Goal: Information Seeking & Learning: Learn about a topic

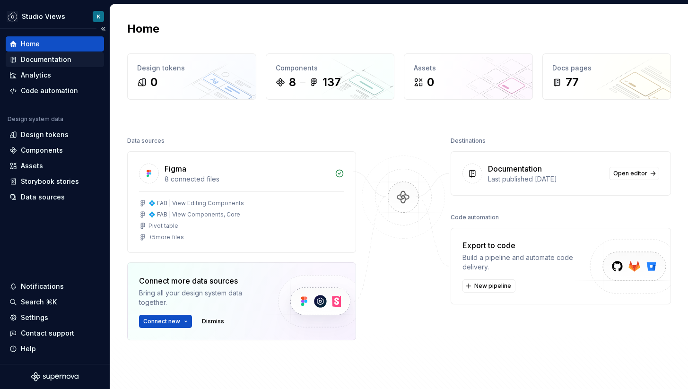
click at [58, 63] on div "Documentation" at bounding box center [46, 59] width 51 height 9
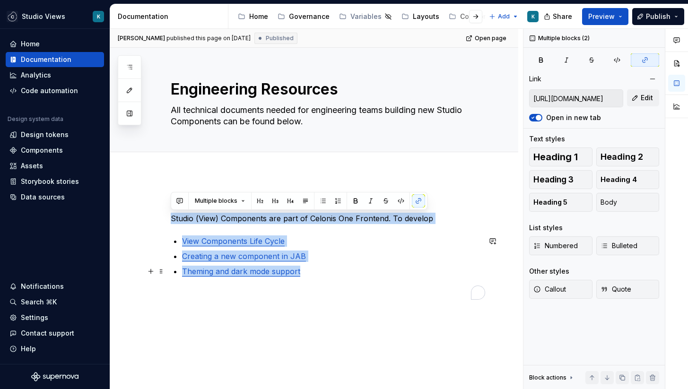
drag, startPoint x: 173, startPoint y: 217, endPoint x: 325, endPoint y: 273, distance: 162.1
click at [325, 273] on div "Studio (View) Components are part of Celonis One Frontend. To develop View Comp…" at bounding box center [326, 248] width 310 height 104
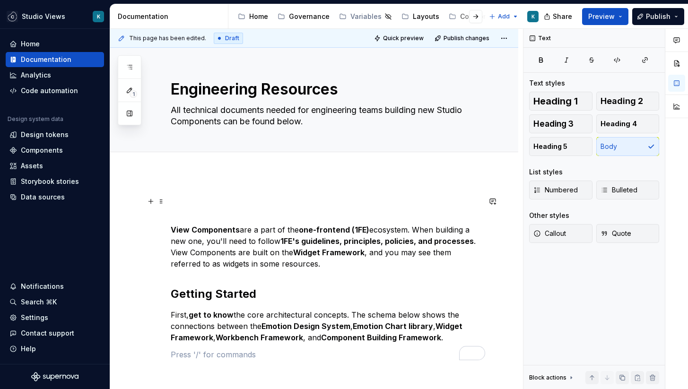
scroll to position [99, 0]
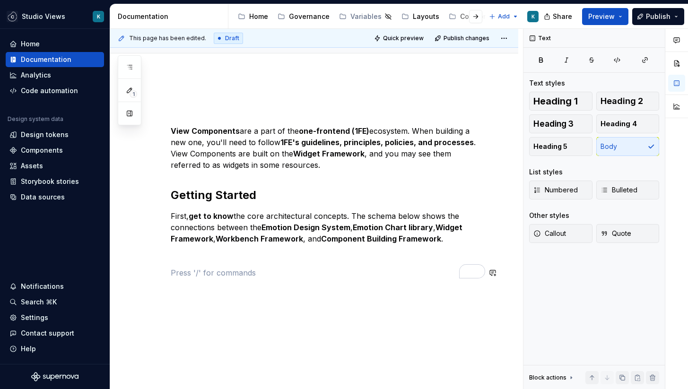
click at [312, 279] on div "View Components are a part of the one-frontend (1FE) ecosystem. When building a…" at bounding box center [326, 193] width 310 height 193
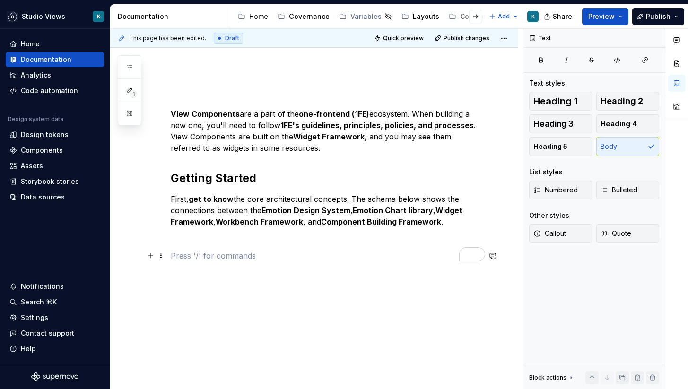
click at [382, 253] on p "To enrich screen reader interactions, please activate Accessibility in Grammarl…" at bounding box center [326, 255] width 310 height 11
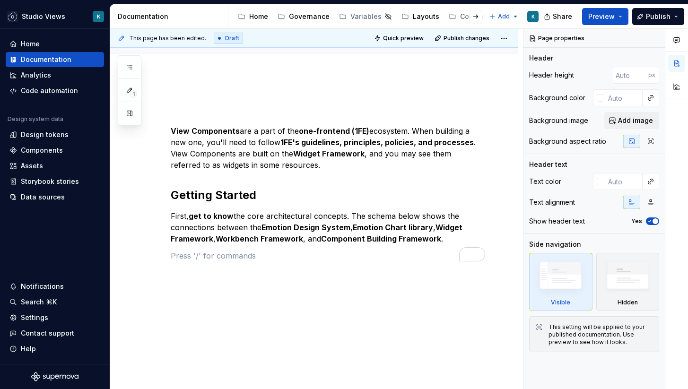
scroll to position [99, 0]
click at [206, 259] on p "To enrich screen reader interactions, please activate Accessibility in Grammarl…" at bounding box center [326, 255] width 310 height 11
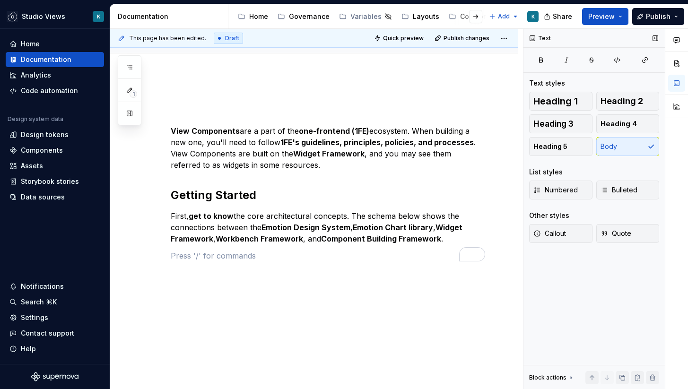
scroll to position [116, 0]
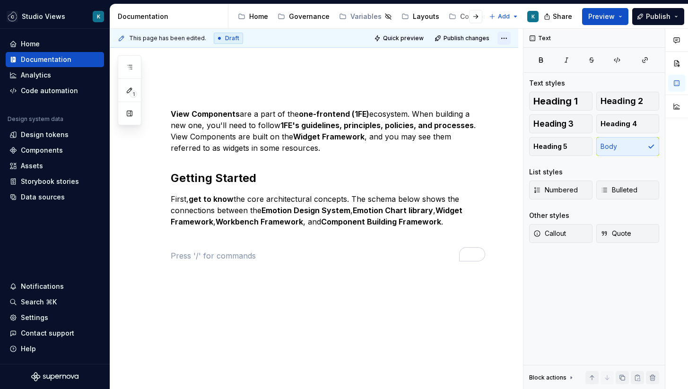
click at [509, 39] on html "Studio Views K Home Documentation Analytics Code automation Design system data …" at bounding box center [344, 194] width 688 height 389
click at [487, 144] on html "Studio Views K Home Documentation Analytics Code automation Design system data …" at bounding box center [344, 194] width 688 height 389
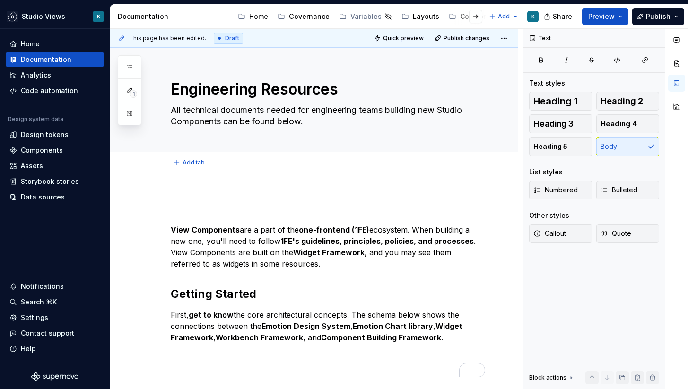
type textarea "*"
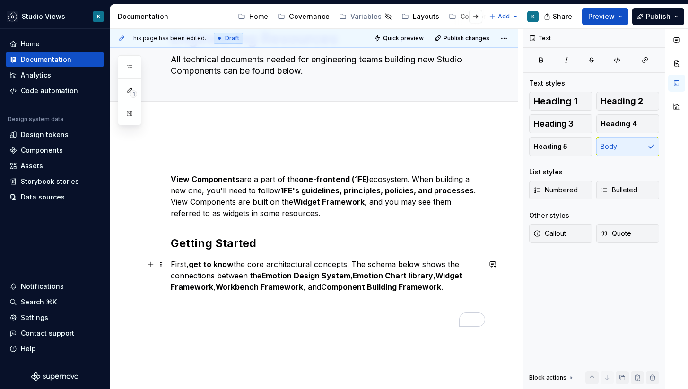
scroll to position [116, 0]
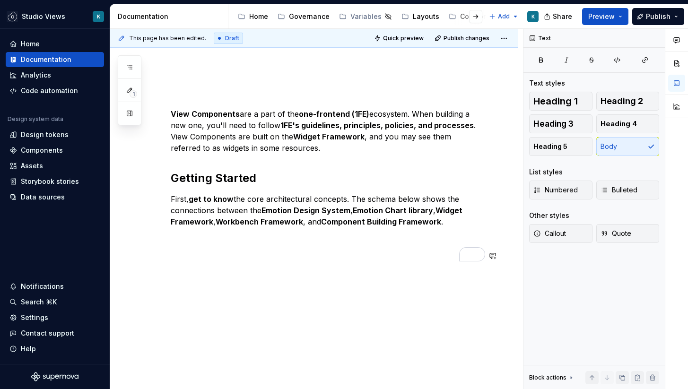
click at [263, 269] on div "View Components are a part of the one-frontend (1FE) ecosystem. When building a…" at bounding box center [326, 176] width 310 height 193
click at [451, 221] on p "First, get to know the core architectural concepts. The schema below shows the …" at bounding box center [326, 210] width 310 height 34
click at [152, 259] on button "button" at bounding box center [150, 255] width 13 height 13
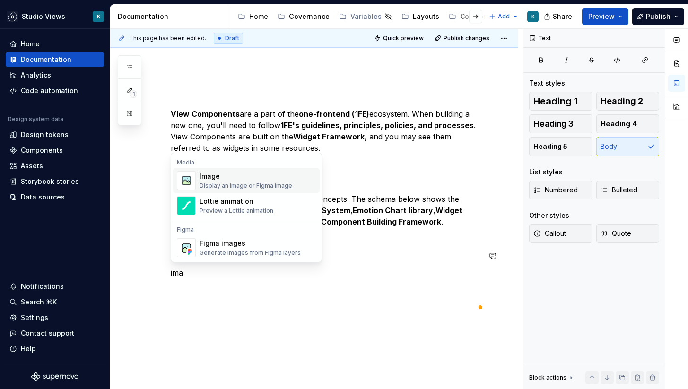
click at [228, 178] on div "Image" at bounding box center [245, 176] width 93 height 9
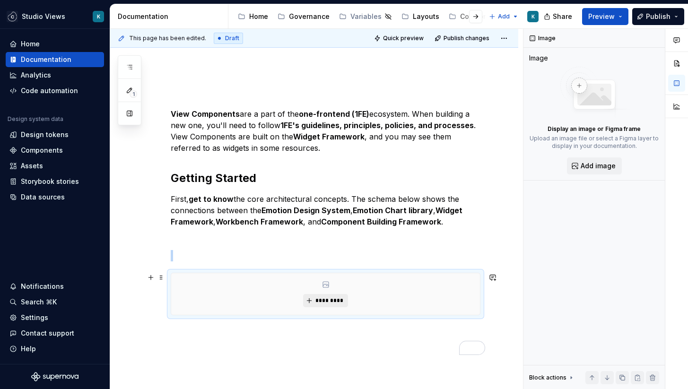
click at [337, 303] on span "*********" at bounding box center [329, 301] width 29 height 8
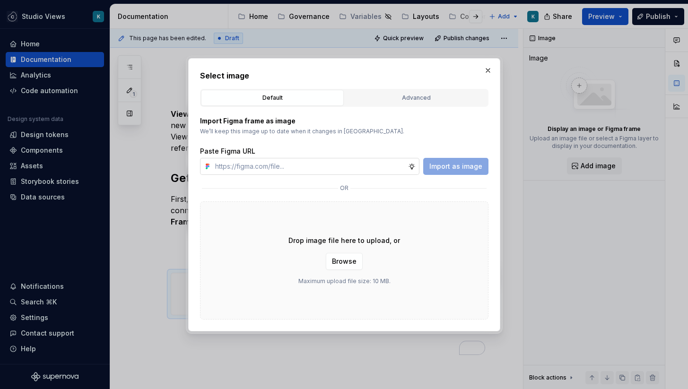
click at [355, 166] on input "text" at bounding box center [309, 166] width 197 height 17
click at [351, 264] on span "Browse" at bounding box center [344, 261] width 25 height 9
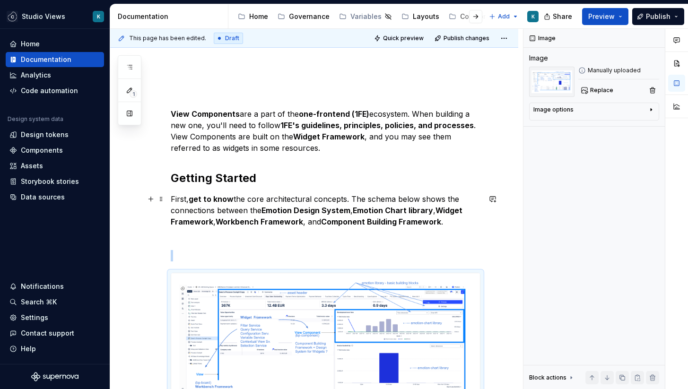
scroll to position [130, 0]
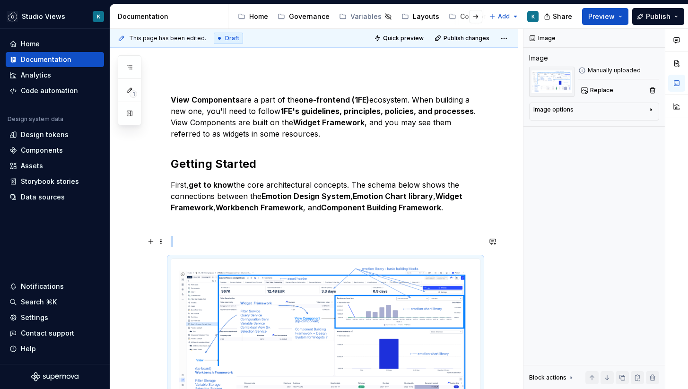
click at [387, 235] on div "View Components are a part of the one-frontend (1FE) ecosystem. When building a…" at bounding box center [326, 270] width 310 height 408
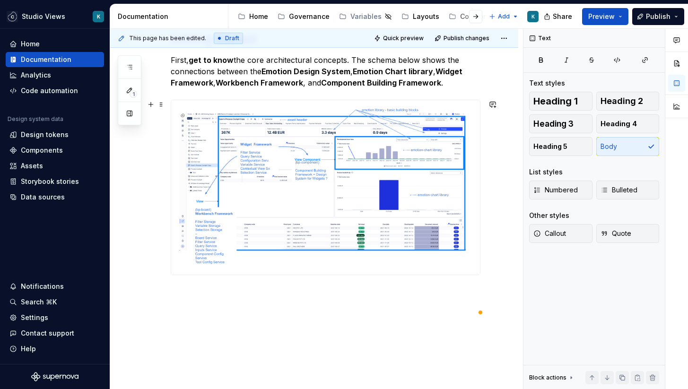
scroll to position [294, 0]
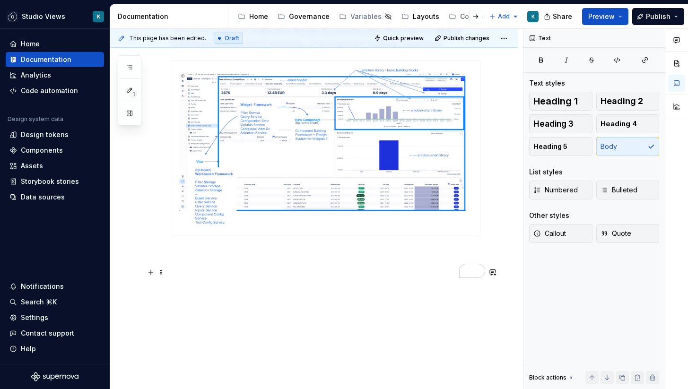
click at [307, 272] on p "To enrich screen reader interactions, please activate Accessibility in Grammarl…" at bounding box center [326, 269] width 310 height 11
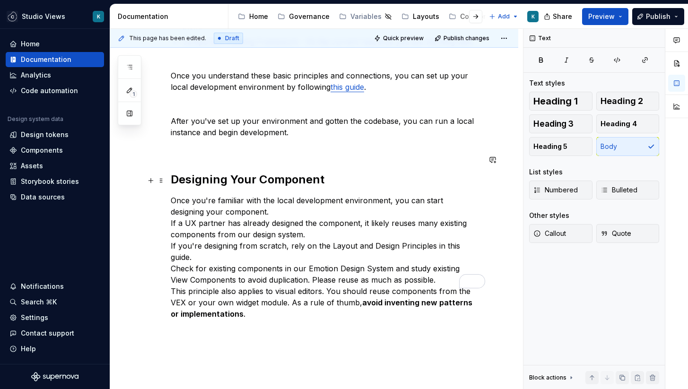
scroll to position [717, 0]
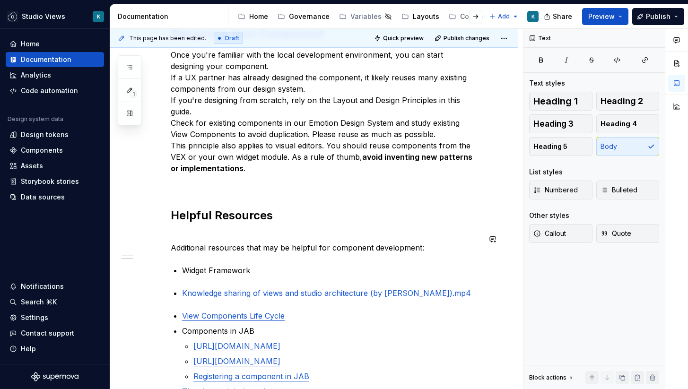
scroll to position [865, 0]
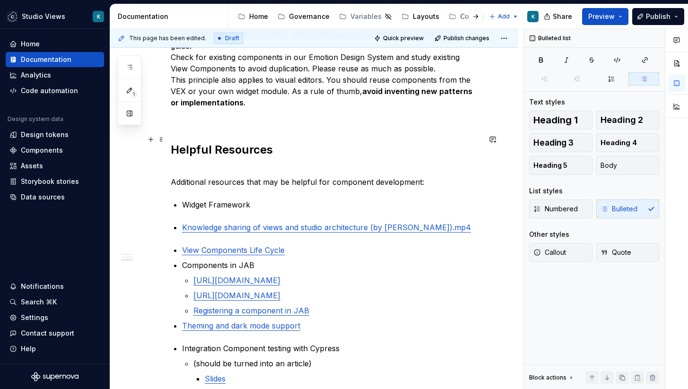
scroll to position [918, 0]
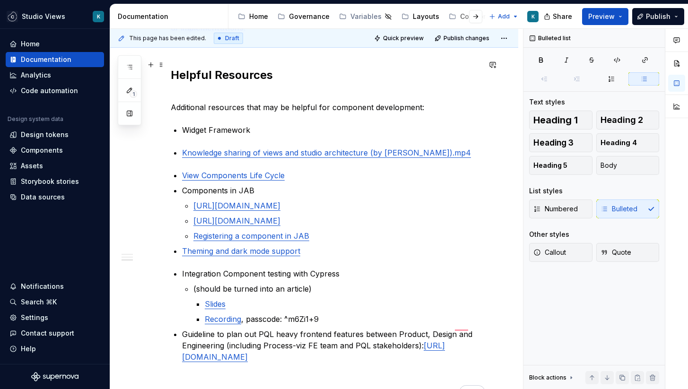
scroll to position [849, 0]
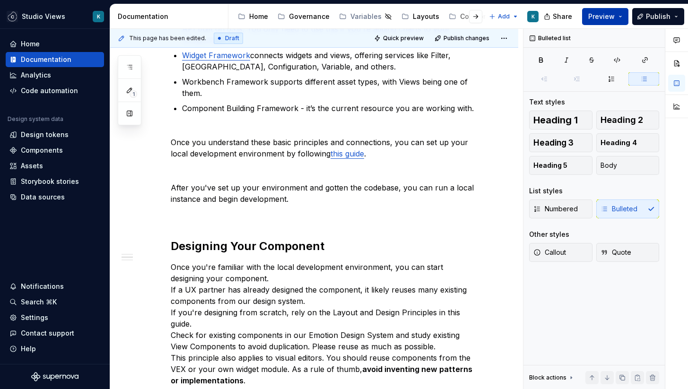
click at [601, 14] on span "Preview" at bounding box center [601, 16] width 26 height 9
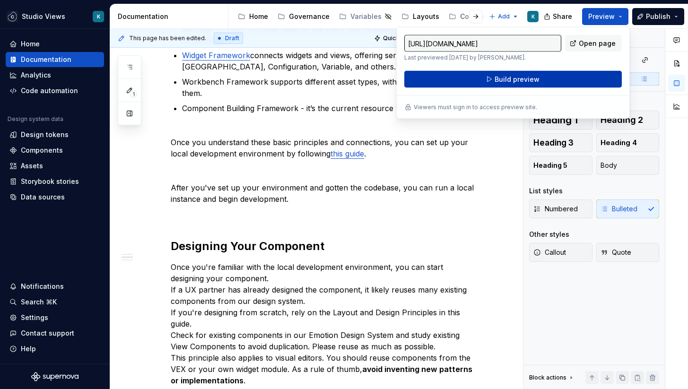
click at [572, 77] on button "Build preview" at bounding box center [512, 79] width 217 height 17
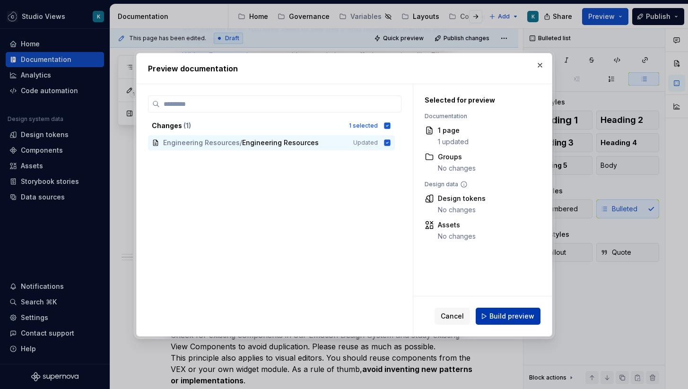
click at [503, 312] on span "Build preview" at bounding box center [511, 316] width 45 height 9
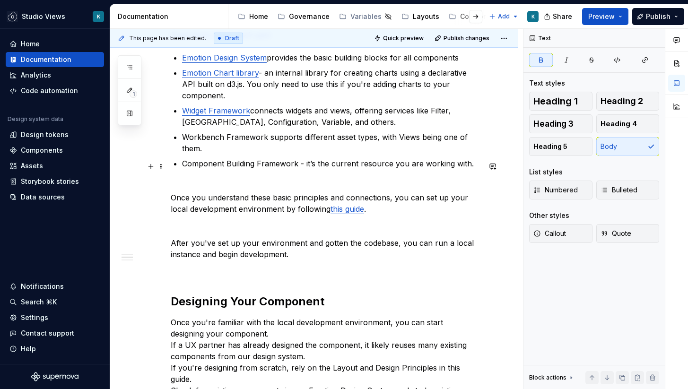
click at [174, 181] on p "Once you understand these basic principles and connections, you can set up your…" at bounding box center [326, 220] width 310 height 79
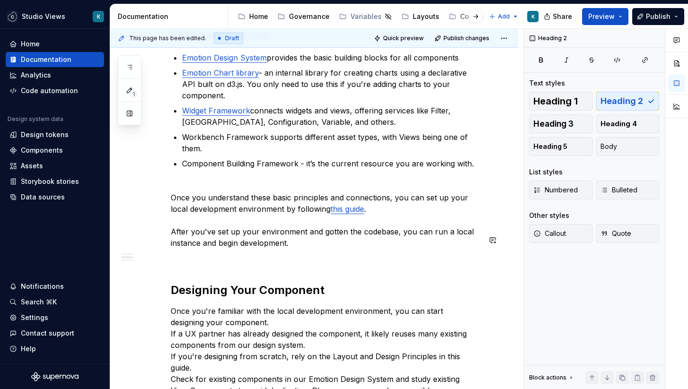
click at [176, 253] on div "View Components are a part of the one-frontend (1FE) ecosystem. When building a…" at bounding box center [326, 224] width 310 height 1138
click at [173, 310] on p "Once you're familiar with the local development environment, you can start desi…" at bounding box center [326, 367] width 310 height 125
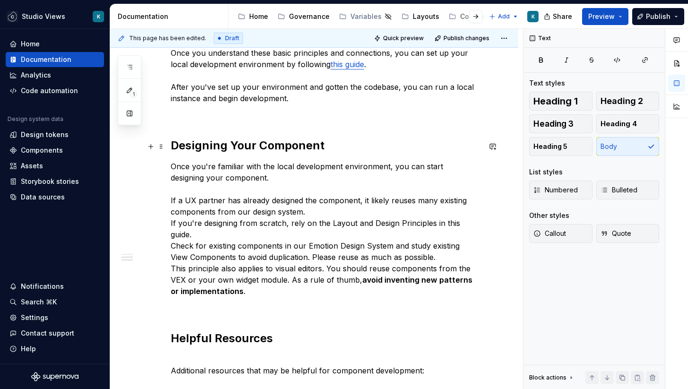
click at [171, 201] on p "Once you're familiar with the local development environment, you can start desi…" at bounding box center [326, 229] width 310 height 136
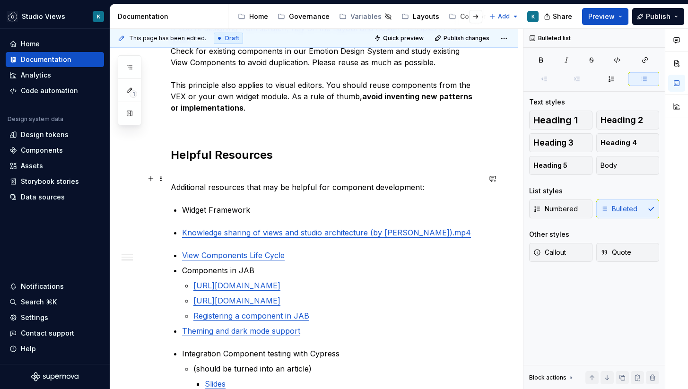
click at [253, 204] on p "Widget Framework" at bounding box center [331, 209] width 298 height 11
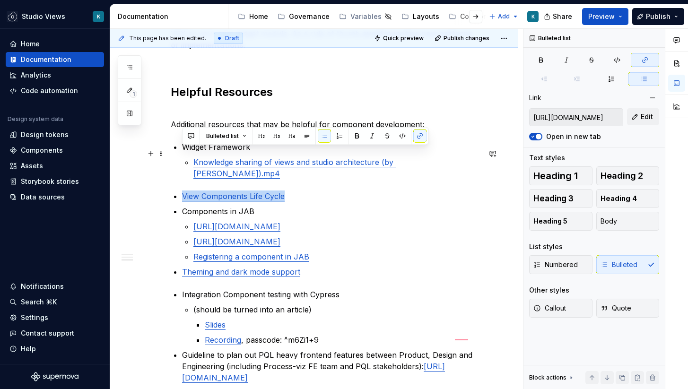
drag, startPoint x: 312, startPoint y: 155, endPoint x: 178, endPoint y: 156, distance: 133.8
copy link "View Components Life Cycle"
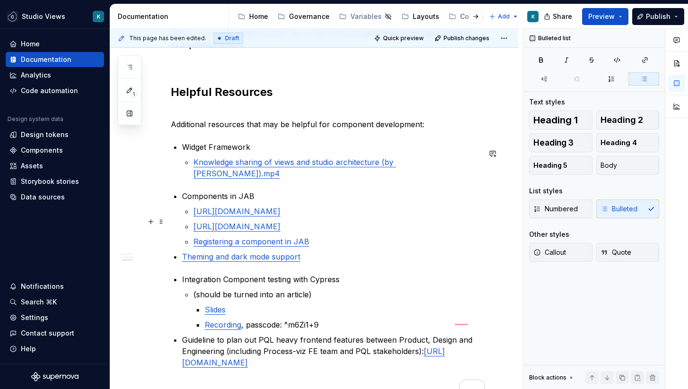
click at [334, 236] on p "Registering a component in JAB" at bounding box center [336, 241] width 287 height 11
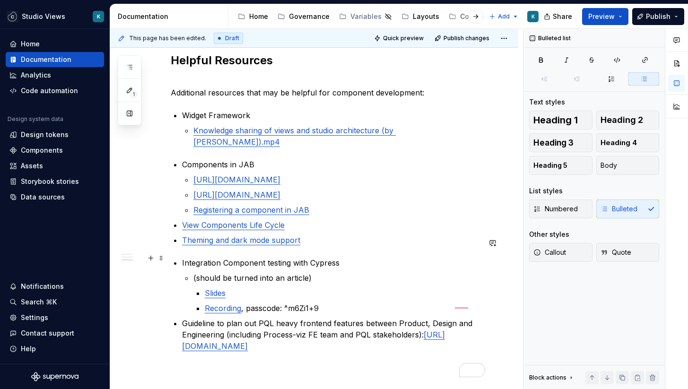
scroll to position [994, 0]
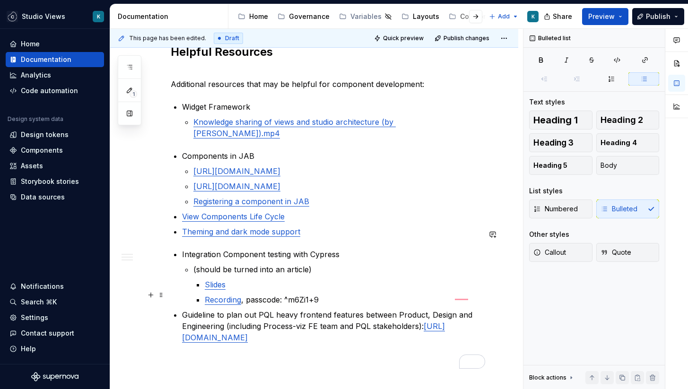
click at [347, 287] on ul "Integration Component testing with Cypress (should be turned into an article) S…" at bounding box center [331, 296] width 298 height 95
click at [346, 294] on p "Recording , passcode: ^m6Zi1+9" at bounding box center [343, 299] width 276 height 11
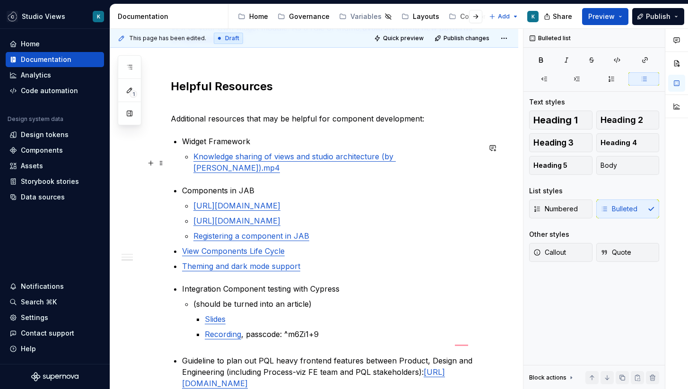
scroll to position [896, 0]
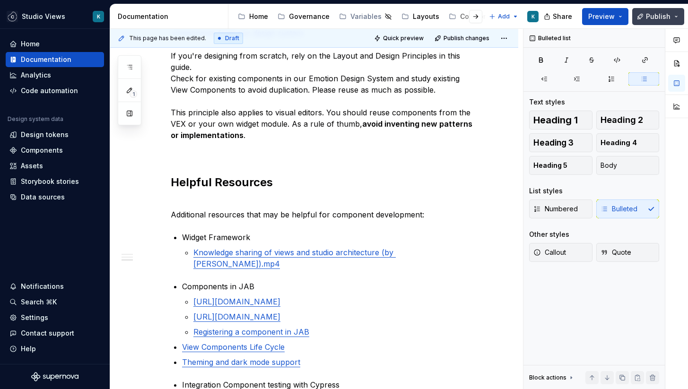
click at [648, 17] on span "Publish" at bounding box center [658, 16] width 25 height 9
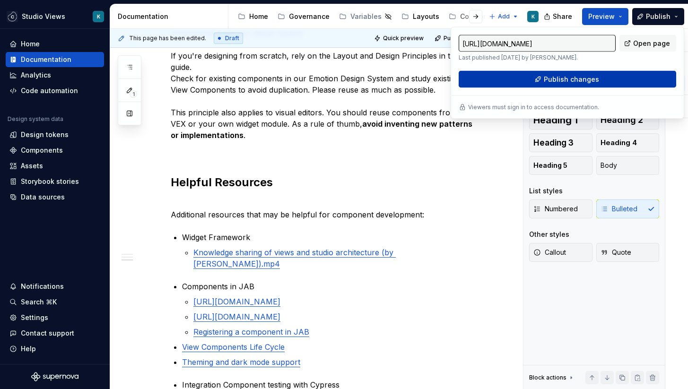
click at [511, 79] on button "Publish changes" at bounding box center [567, 79] width 217 height 17
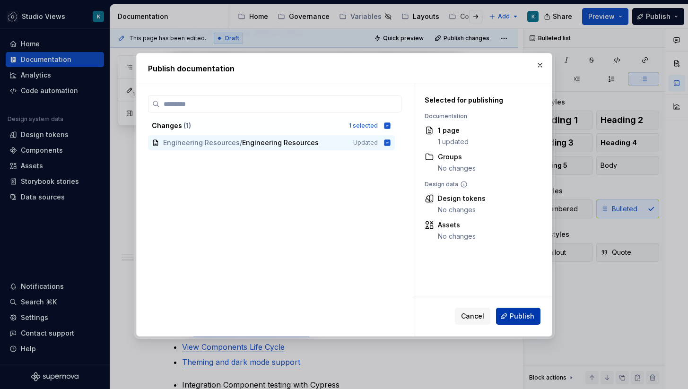
click at [516, 315] on span "Publish" at bounding box center [522, 316] width 25 height 9
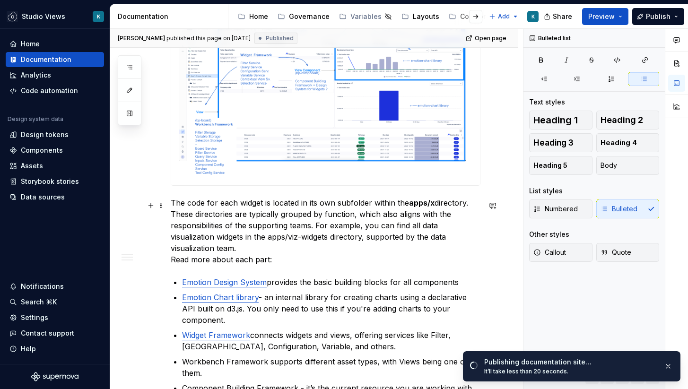
scroll to position [28, 0]
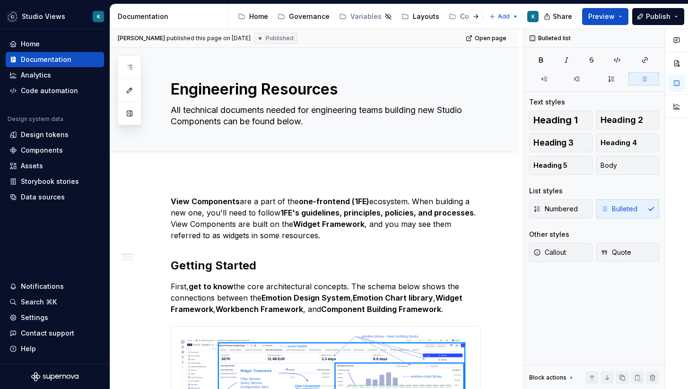
type textarea "*"
